Goal: Information Seeking & Learning: Learn about a topic

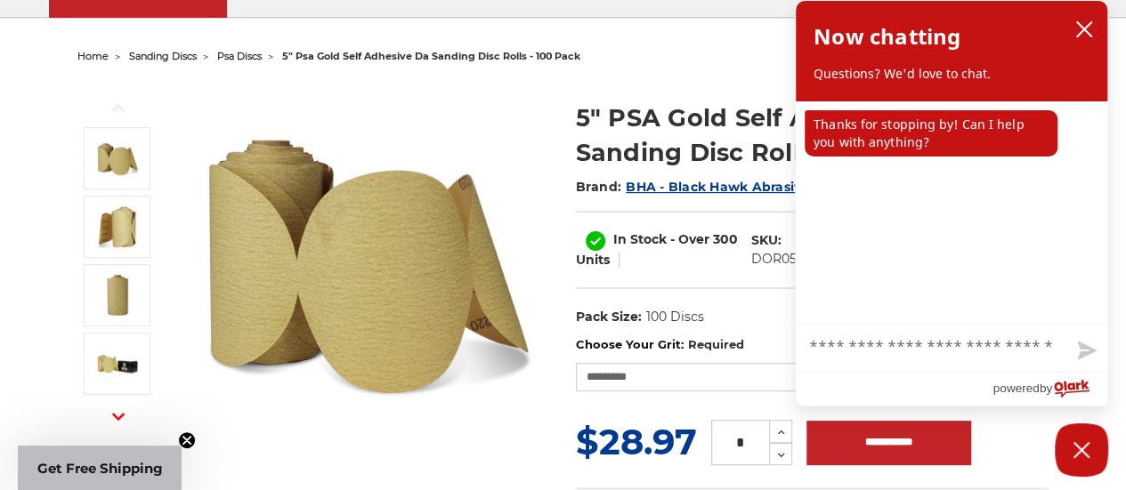
scroll to position [185, 0]
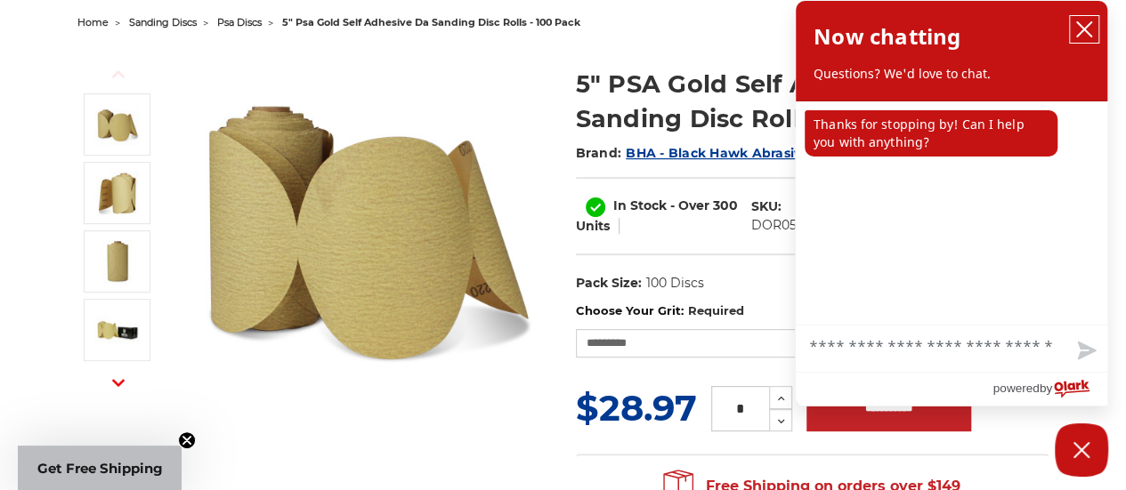
click at [1085, 28] on icon "close chatbox" at bounding box center [1084, 29] width 14 height 14
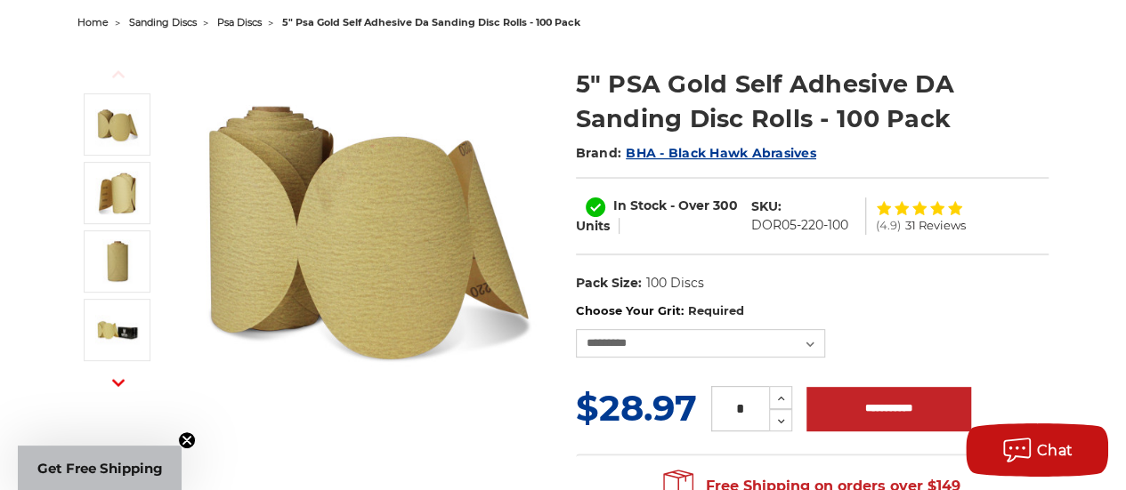
drag, startPoint x: 167, startPoint y: 328, endPoint x: 153, endPoint y: 335, distance: 15.9
drag, startPoint x: 153, startPoint y: 335, endPoint x: 0, endPoint y: 359, distance: 154.8
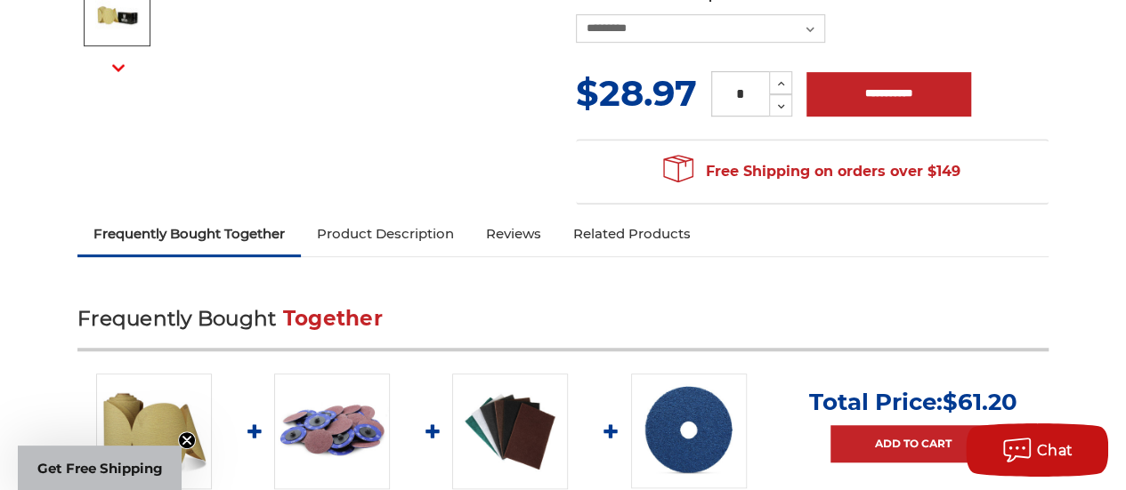
scroll to position [505, 0]
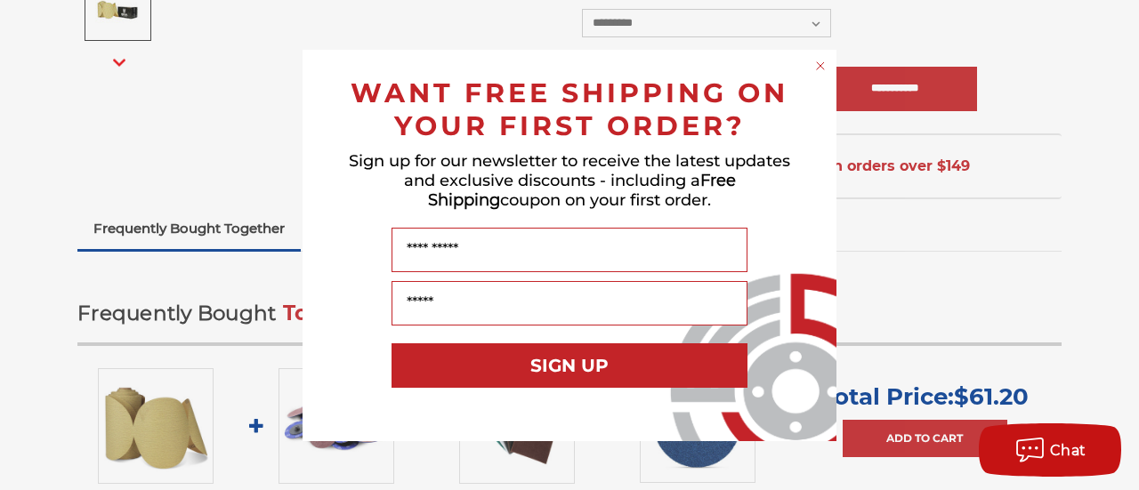
click at [822, 65] on circle "Close dialog" at bounding box center [820, 65] width 17 height 17
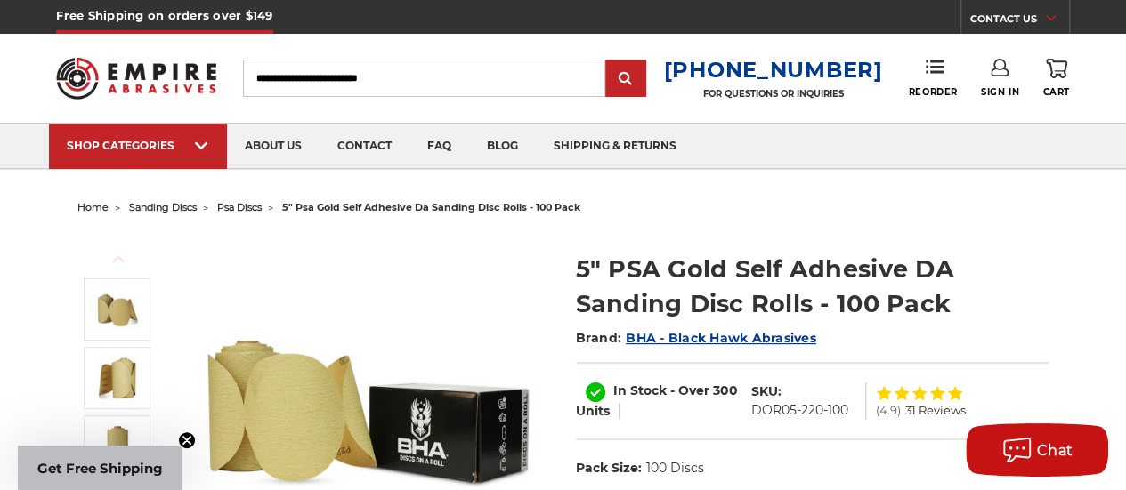
scroll to position [0, 0]
click at [268, 78] on input "Search" at bounding box center [424, 78] width 362 height 37
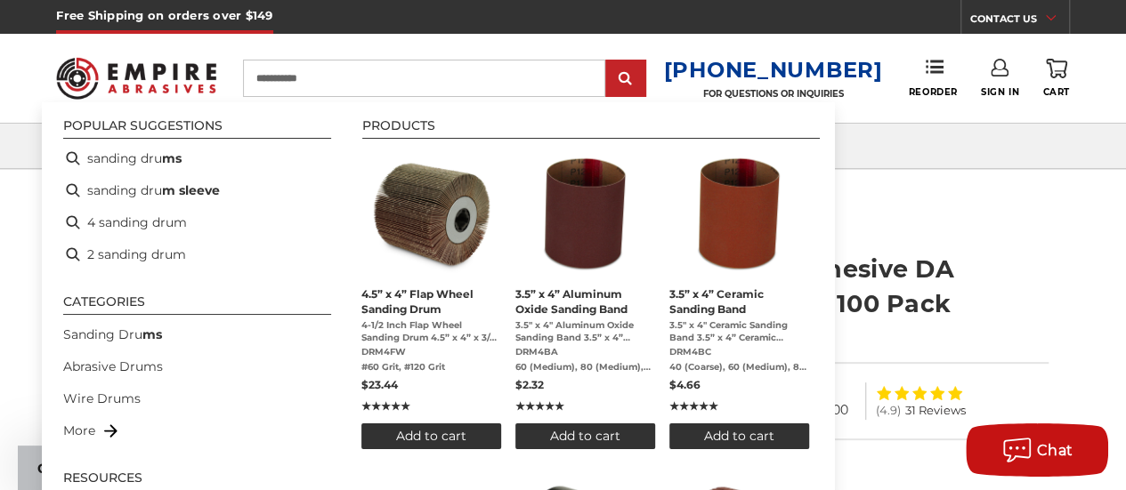
type input "**********"
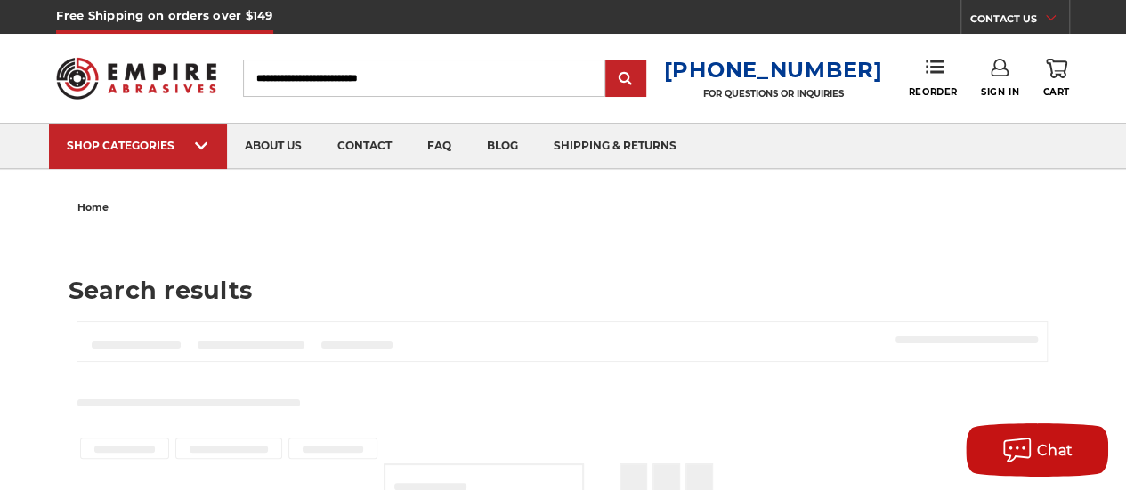
type input "**********"
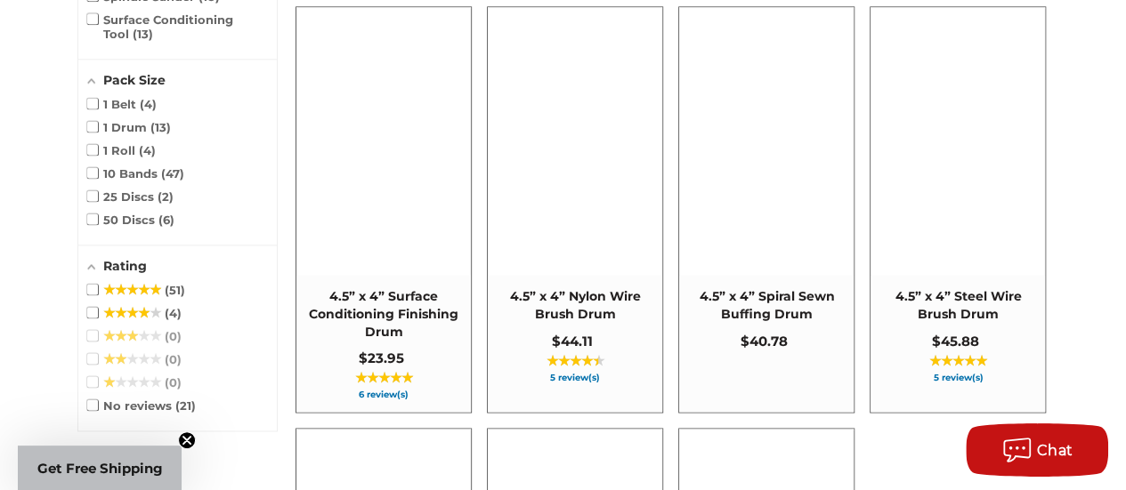
scroll to position [1214, 0]
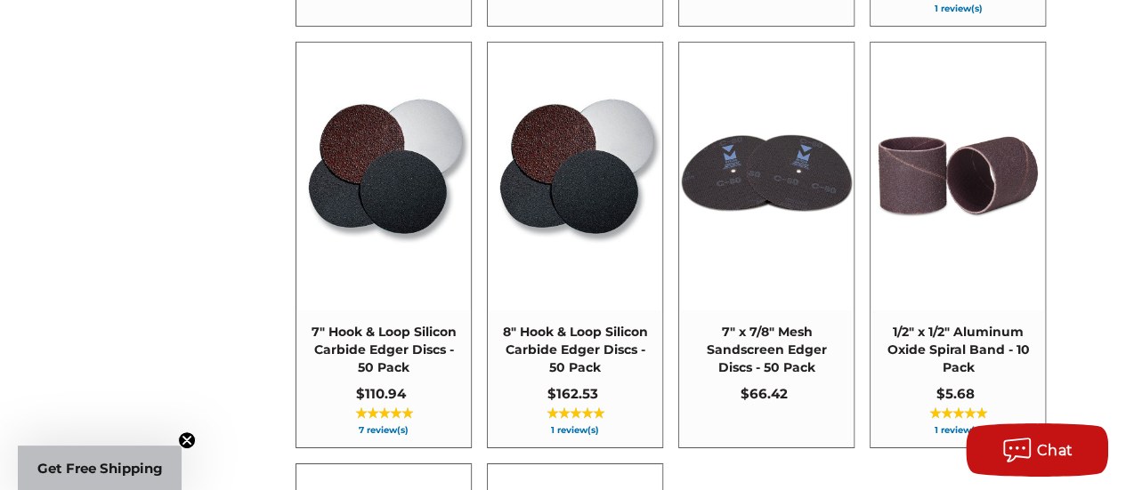
scroll to position [2893, 0]
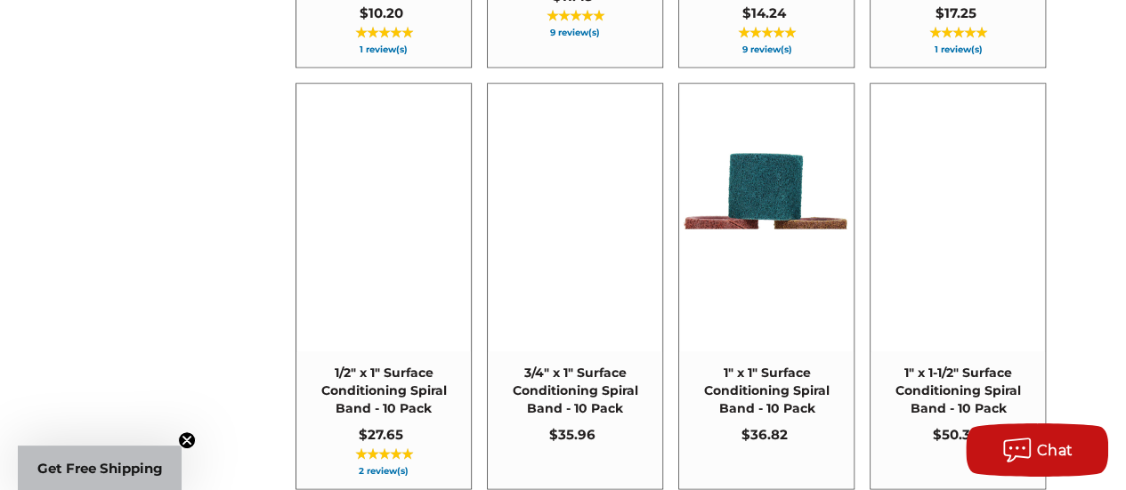
scroll to position [4540, 0]
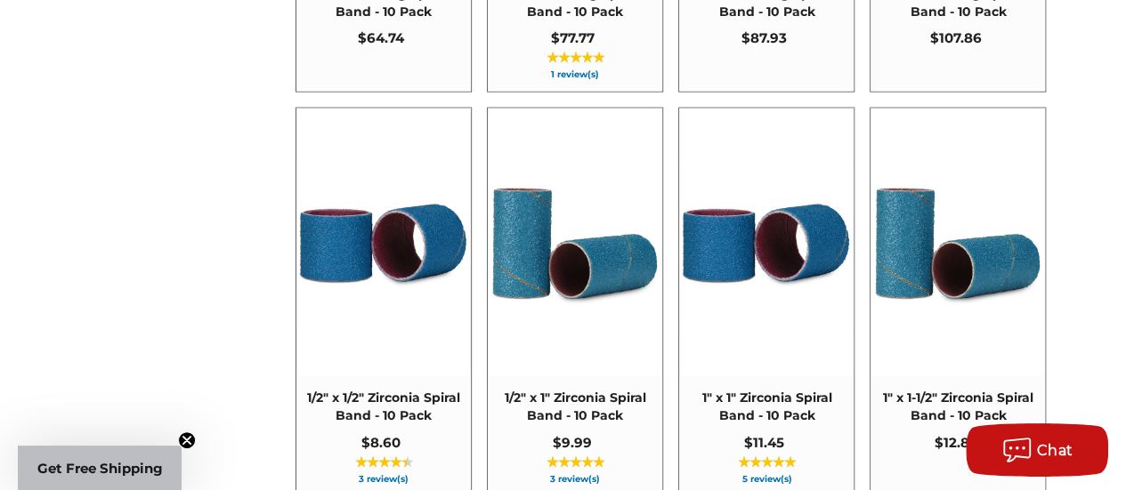
scroll to position [5358, 0]
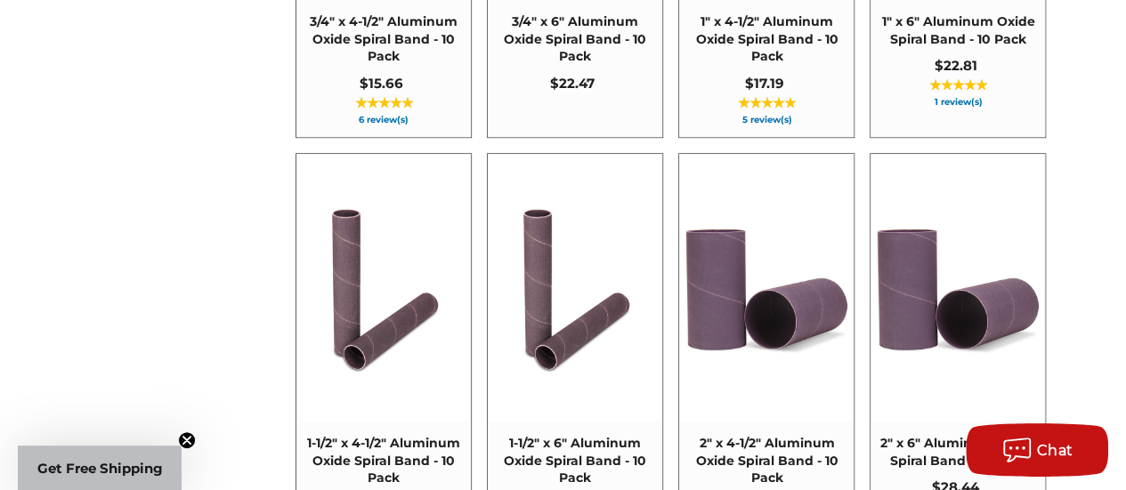
scroll to position [7387, 0]
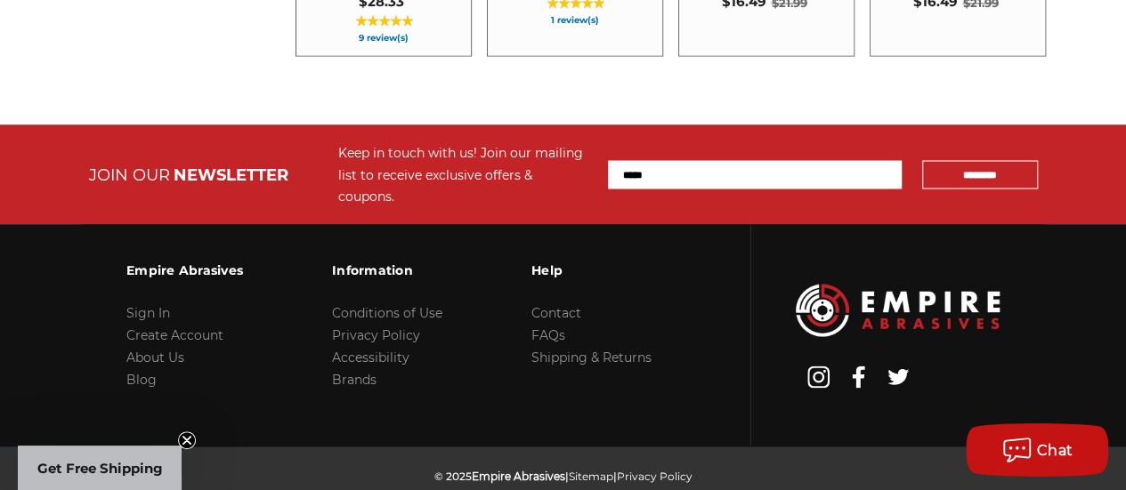
scroll to position [8285, 0]
